Goal: Information Seeking & Learning: Stay updated

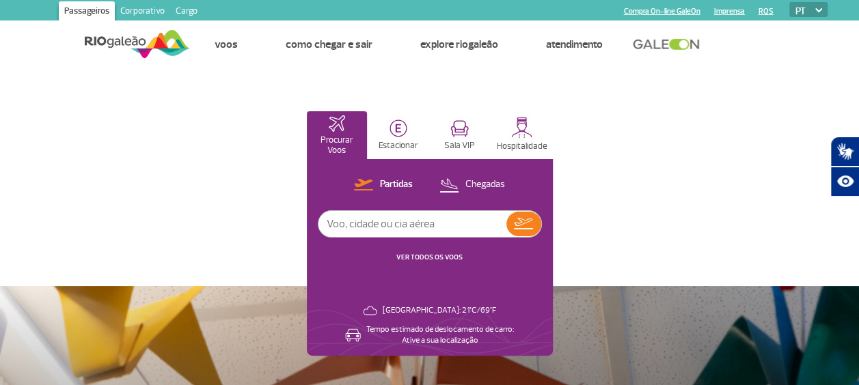
click at [730, 10] on link "Imprensa" at bounding box center [729, 11] width 31 height 9
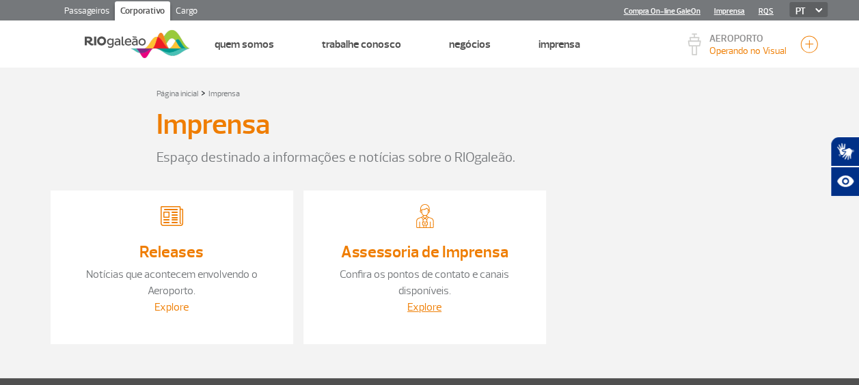
click at [186, 302] on link "Explore" at bounding box center [171, 308] width 34 height 14
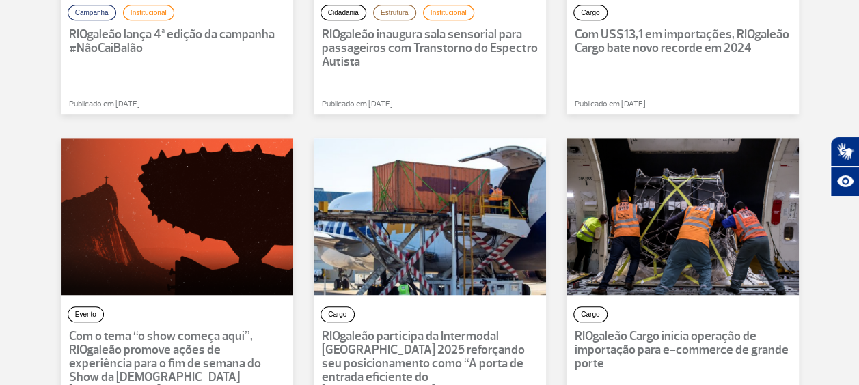
scroll to position [383, 0]
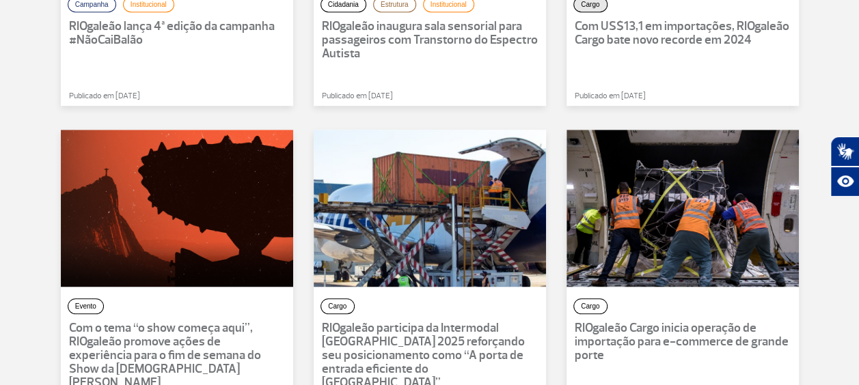
click at [587, 5] on button "Cargo" at bounding box center [590, 5] width 34 height 16
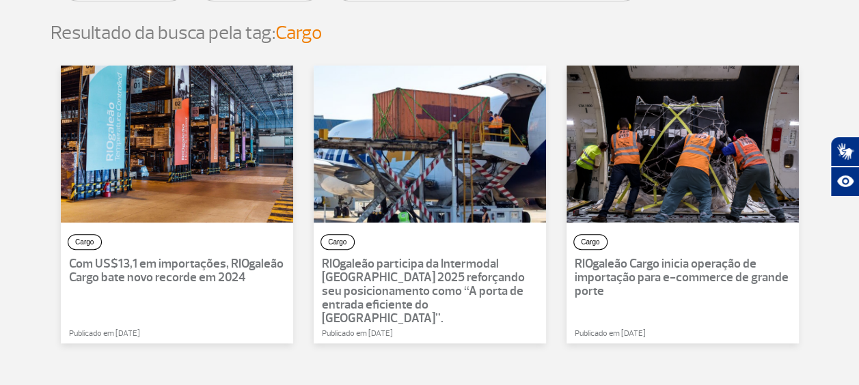
scroll to position [219, 0]
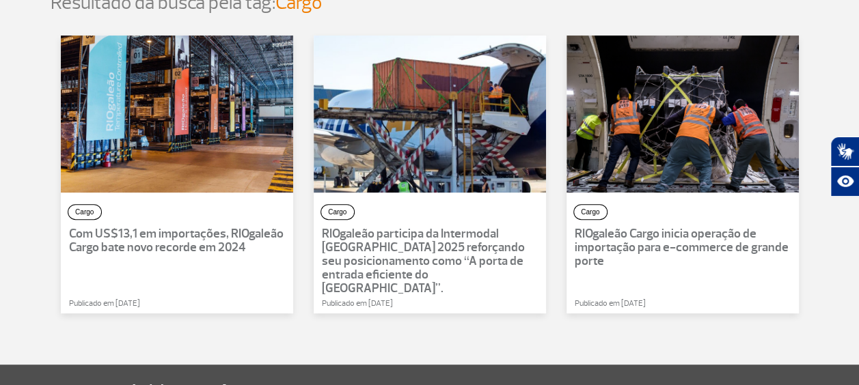
click at [128, 249] on p "Com US$13,1 em importações, RIOgaleão Cargo bate novo recorde em 2024" at bounding box center [177, 241] width 216 height 27
click at [150, 263] on div "Cargo Com US$13,1 em importações, RIOgaleão Cargo bate novo recorde em 2024 Pub…" at bounding box center [177, 175] width 232 height 278
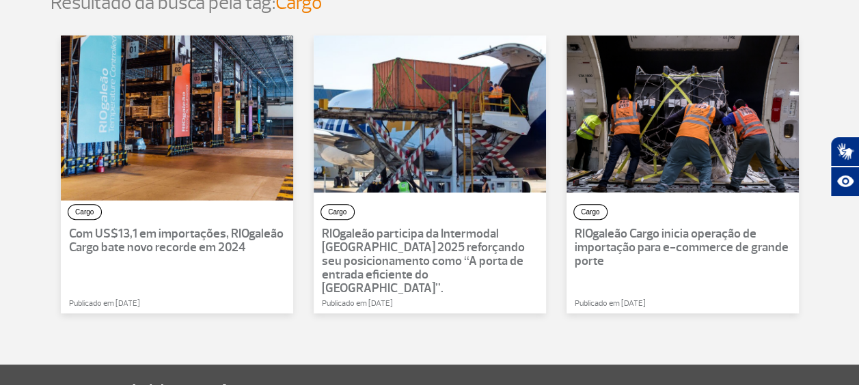
click at [180, 139] on div at bounding box center [177, 113] width 256 height 173
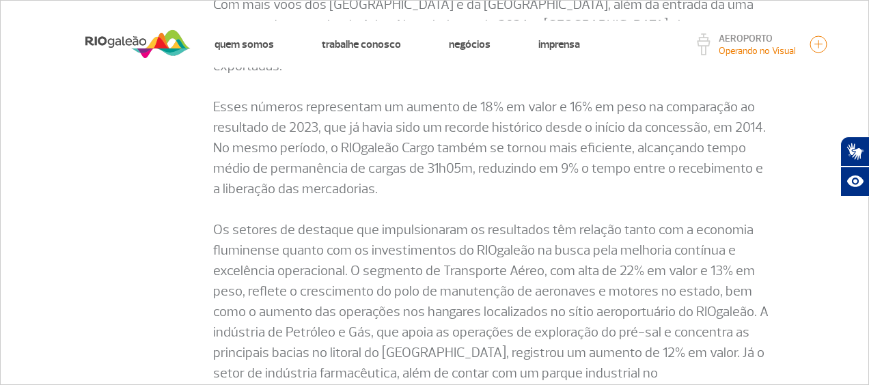
scroll to position [385, 0]
